Goal: Task Accomplishment & Management: Manage account settings

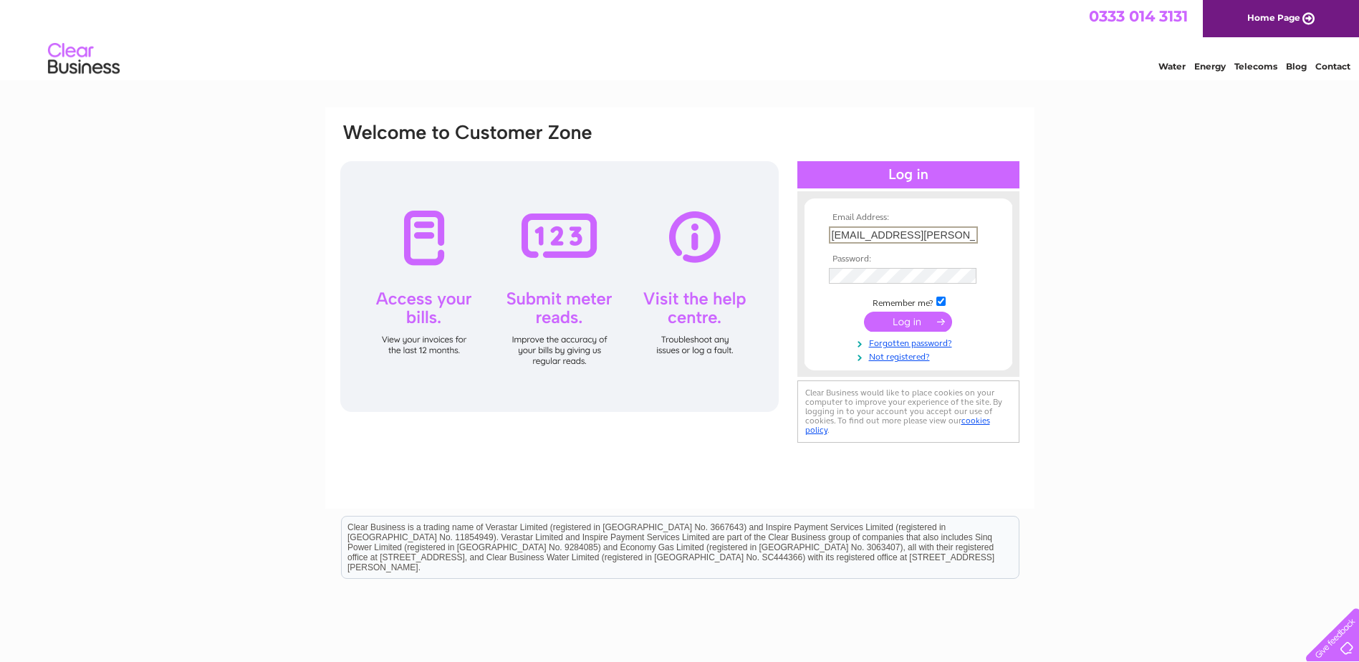
scroll to position [0, 11]
drag, startPoint x: 828, startPoint y: 233, endPoint x: 1184, endPoint y: 238, distance: 356.1
click at [1184, 238] on div "Email Address: claire.gordon@labelleforme.co.uk Password:" at bounding box center [679, 430] width 1359 height 646
type input "[EMAIL_ADDRESS][DOMAIN_NAME]"
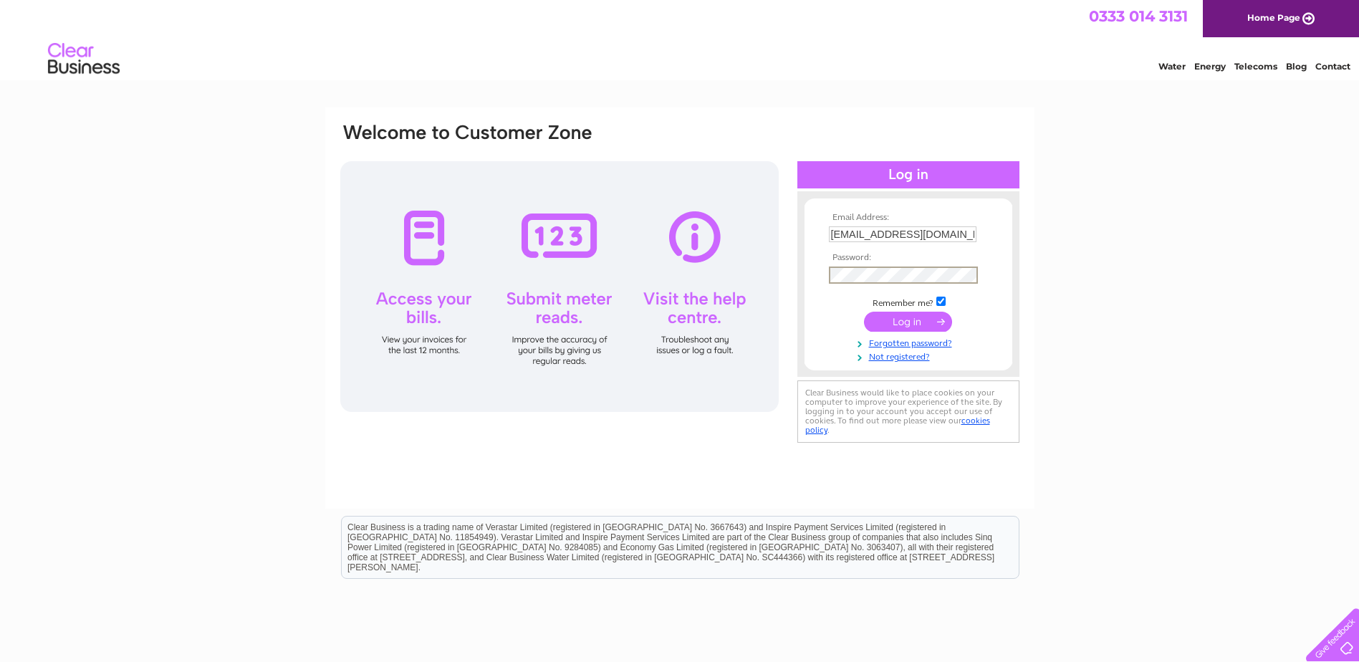
click at [726, 266] on div "Email Address: accounts@elanic.co.uk Password:" at bounding box center [680, 284] width 682 height 325
click at [864, 312] on input "submit" at bounding box center [908, 322] width 88 height 20
